Goal: Task Accomplishment & Management: Manage account settings

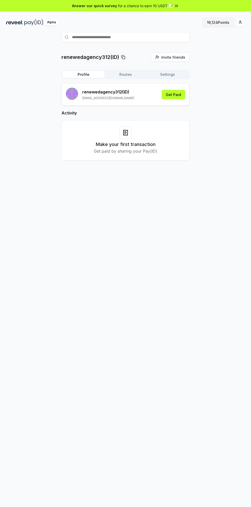
click at [215, 24] on button "16,124 Points" at bounding box center [217, 22] width 31 height 9
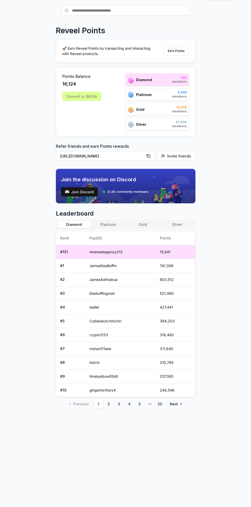
scroll to position [28, 0]
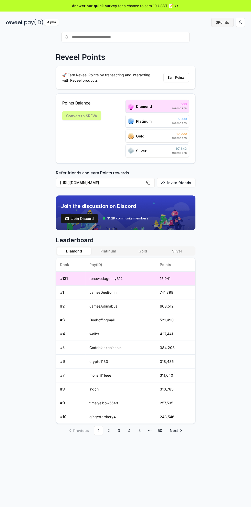
click at [225, 20] on button "0 Points" at bounding box center [222, 22] width 22 height 9
click at [216, 22] on button "0 Points" at bounding box center [222, 22] width 22 height 9
click at [240, 22] on html "Answer our quick survey for a chance to earn 10 USDT 📝 Alpha 0 Points Reveel Po…" at bounding box center [125, 253] width 251 height 507
click at [225, 41] on div "View Profile" at bounding box center [216, 44] width 57 height 8
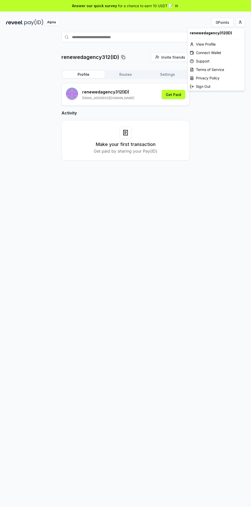
click at [240, 22] on html "Answer our quick survey for a chance to earn 10 USDT 📝 Alpha 0 Points renewedag…" at bounding box center [125, 253] width 251 height 507
click at [224, 18] on html "Answer our quick survey for a chance to earn 10 USDT 📝 Alpha 0 Points renewedag…" at bounding box center [125, 253] width 251 height 507
click at [242, 19] on html "Answer our quick survey for a chance to earn 10 USDT 📝 Alpha 0 Points renewedag…" at bounding box center [125, 253] width 251 height 507
click at [244, 18] on html "Answer our quick survey for a chance to earn 10 USDT 📝 Alpha 0 Points renewedag…" at bounding box center [125, 253] width 251 height 507
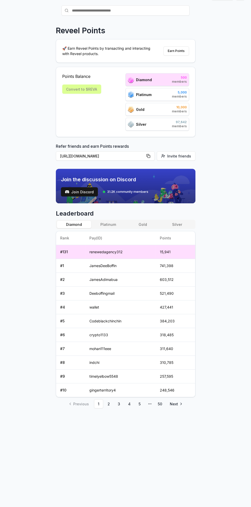
scroll to position [27, 0]
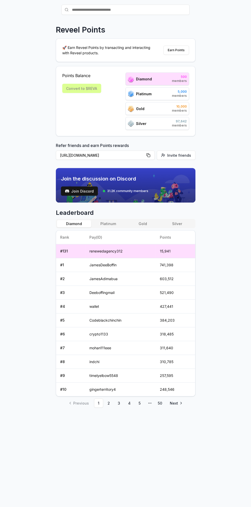
click at [100, 220] on button "Platinum" at bounding box center [108, 223] width 34 height 7
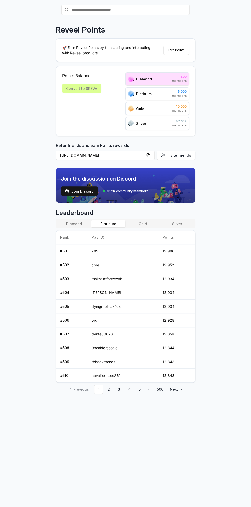
click at [153, 220] on button "Gold" at bounding box center [142, 223] width 34 height 7
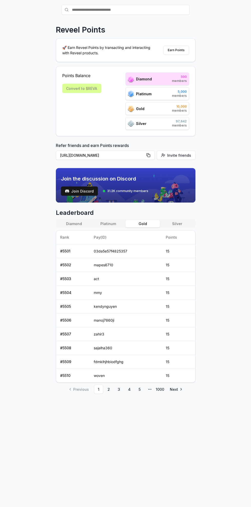
click at [190, 220] on button "Silver" at bounding box center [177, 223] width 34 height 7
